Goal: Task Accomplishment & Management: Manage account settings

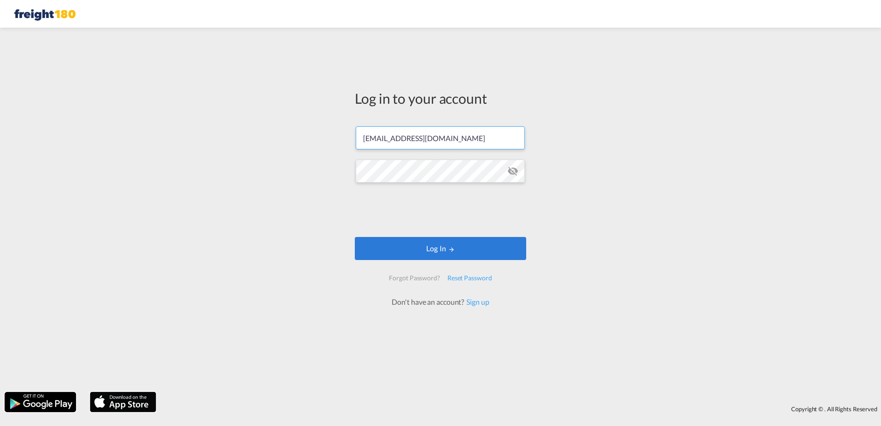
drag, startPoint x: 437, startPoint y: 140, endPoint x: 331, endPoint y: 134, distance: 106.6
click at [331, 134] on div "Log in to your account [EMAIL_ADDRESS][DOMAIN_NAME] Log In Forgot Password? Res…" at bounding box center [440, 209] width 881 height 355
type input "[EMAIL_ADDRESS][DOMAIN_NAME]"
click at [447, 251] on button "Log In" at bounding box center [440, 248] width 171 height 23
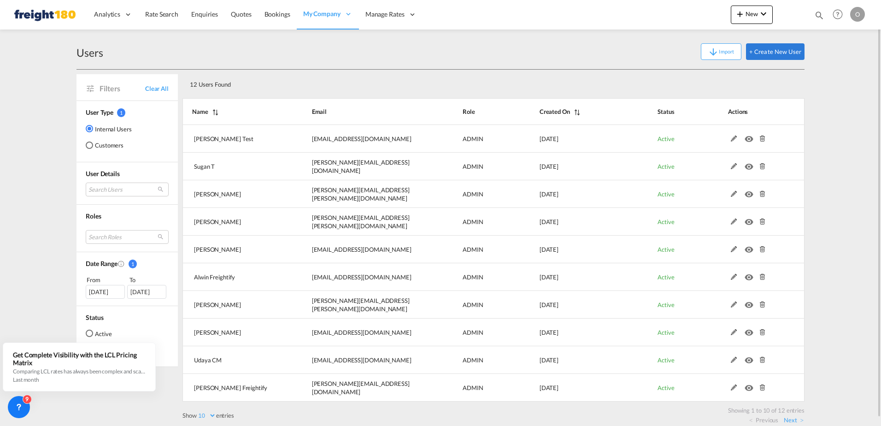
click at [89, 147] on div "Customers" at bounding box center [89, 144] width 7 height 7
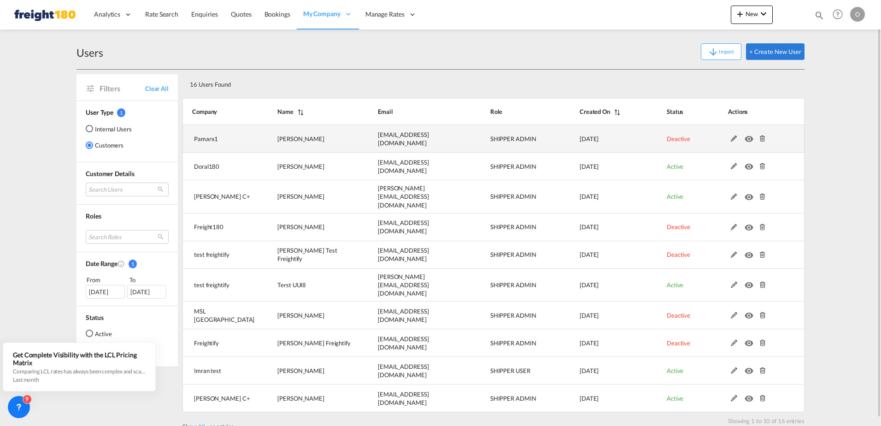
click at [679, 137] on span "Deactive" at bounding box center [679, 138] width 24 height 7
click at [674, 138] on span "Deactive" at bounding box center [679, 138] width 24 height 7
click at [733, 138] on md-icon at bounding box center [734, 138] width 12 height 6
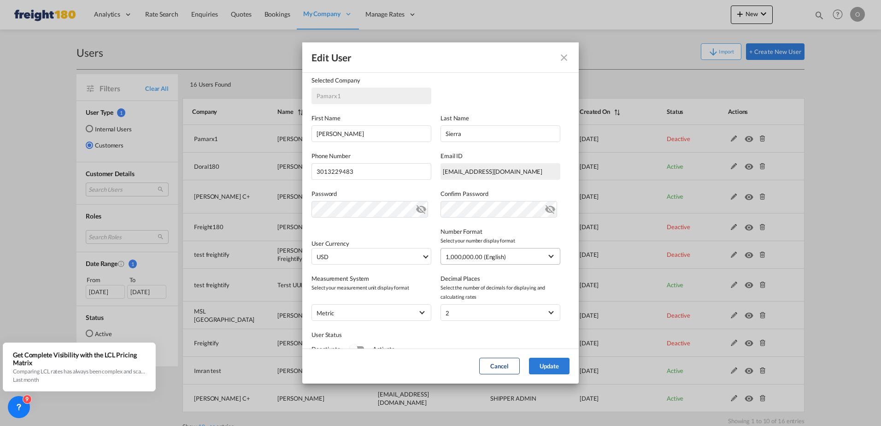
scroll to position [101, 0]
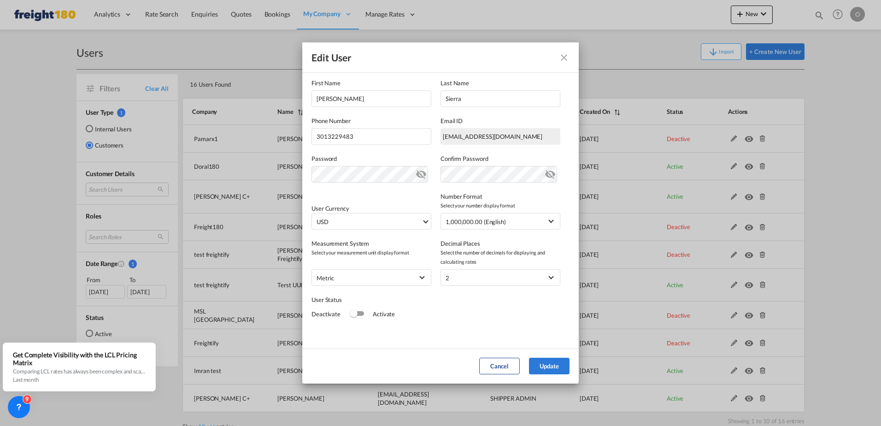
click at [360, 319] on div "Switch 1" at bounding box center [357, 313] width 14 height 11
click at [544, 363] on button "Update" at bounding box center [549, 366] width 41 height 17
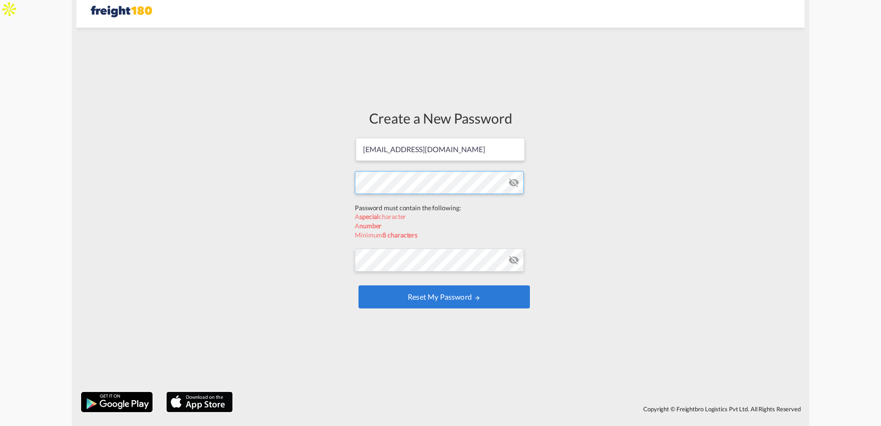
click at [384, 206] on form "[EMAIL_ADDRESS][DOMAIN_NAME] Password must contain the following: A special cha…" at bounding box center [440, 224] width 171 height 174
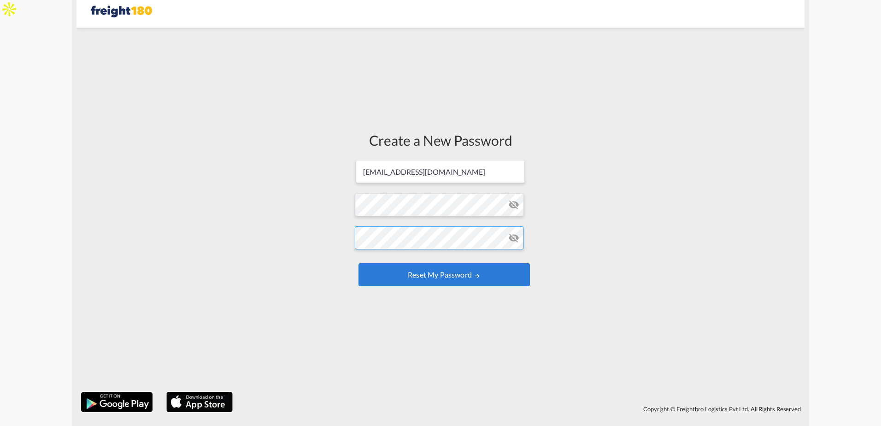
click at [413, 263] on form "[EMAIL_ADDRESS][DOMAIN_NAME] Password must contain the following: A special cha…" at bounding box center [440, 224] width 171 height 130
click at [524, 270] on button "Reset my password" at bounding box center [444, 274] width 171 height 23
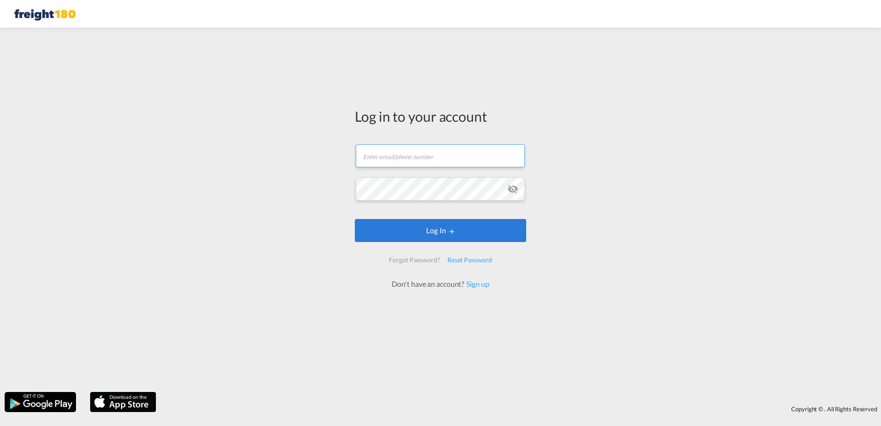
type input "[EMAIL_ADDRESS][DOMAIN_NAME]"
